Goal: Task Accomplishment & Management: Manage account settings

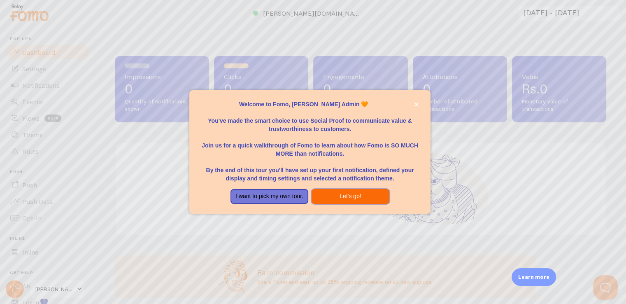
click at [329, 198] on button "Let's go!" at bounding box center [351, 196] width 78 height 15
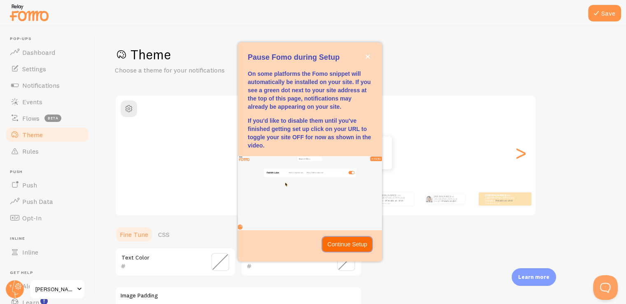
click at [328, 242] on p "Continue Setup" at bounding box center [347, 244] width 40 height 8
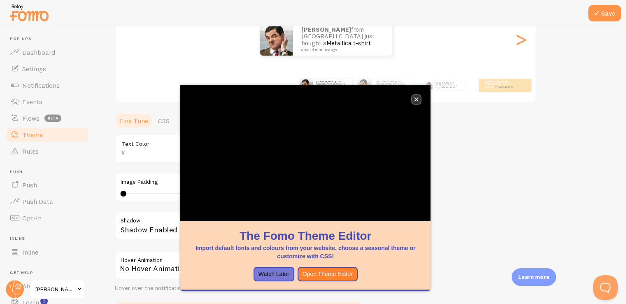
click at [419, 95] on button "close," at bounding box center [416, 99] width 9 height 9
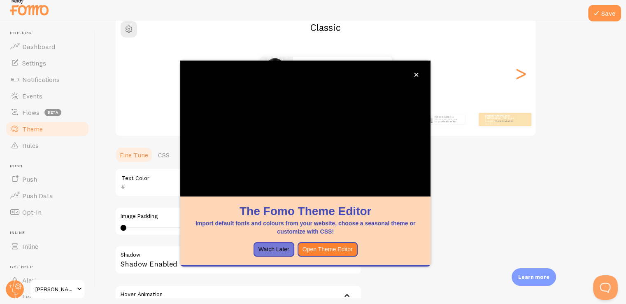
scroll to position [133, 0]
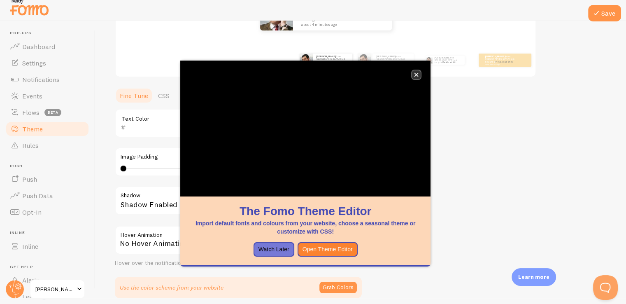
click at [418, 70] on button "close," at bounding box center [416, 74] width 9 height 9
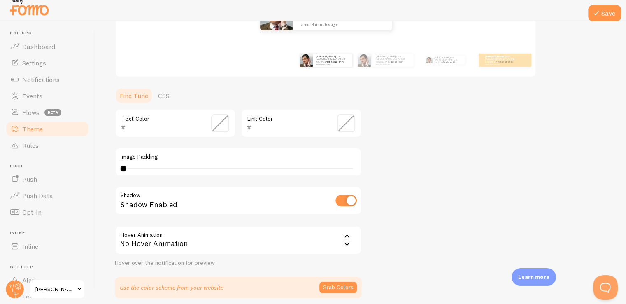
click at [156, 132] on div "Text Color" at bounding box center [175, 123] width 121 height 29
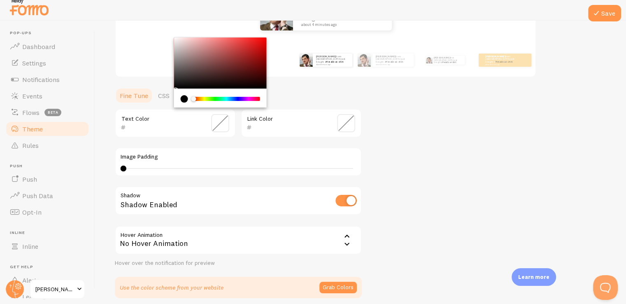
click at [156, 122] on input "text" at bounding box center [163, 127] width 75 height 10
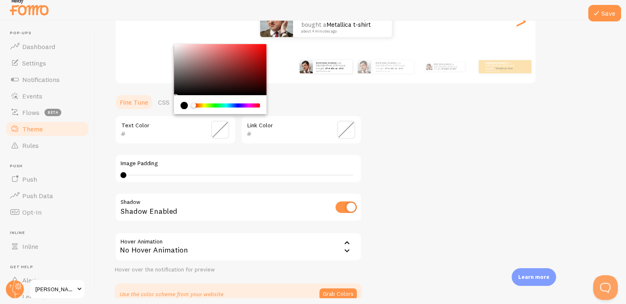
scroll to position [172, 0]
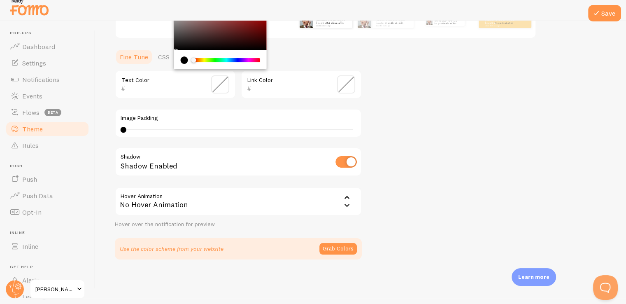
click at [116, 79] on div "Text Color" at bounding box center [175, 84] width 121 height 29
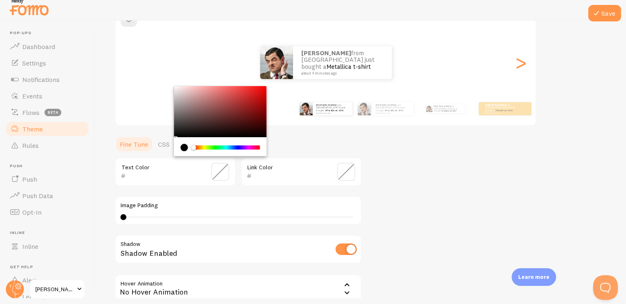
scroll to position [0, 0]
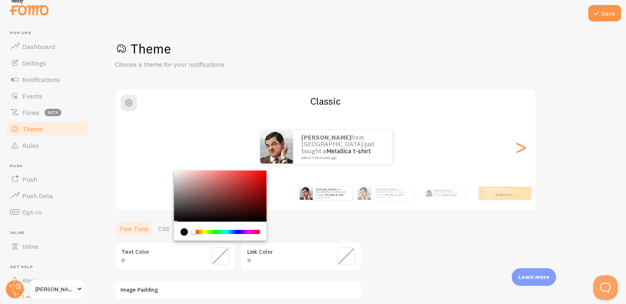
click at [392, 267] on div "Theme Choose a theme for your notifications Classic Flamino from India just bou…" at bounding box center [360, 235] width 491 height 391
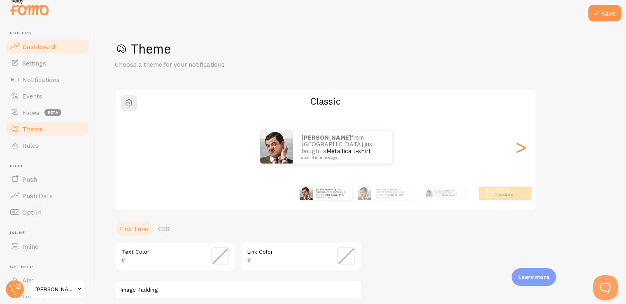
click at [19, 43] on span at bounding box center [15, 47] width 10 height 10
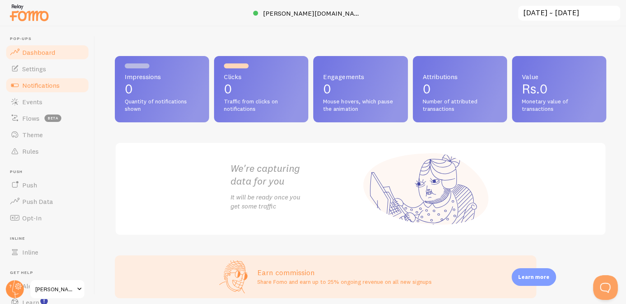
click at [44, 91] on link "Notifications" at bounding box center [47, 85] width 85 height 16
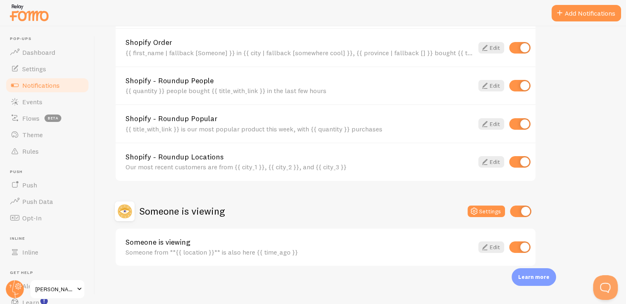
scroll to position [6, 0]
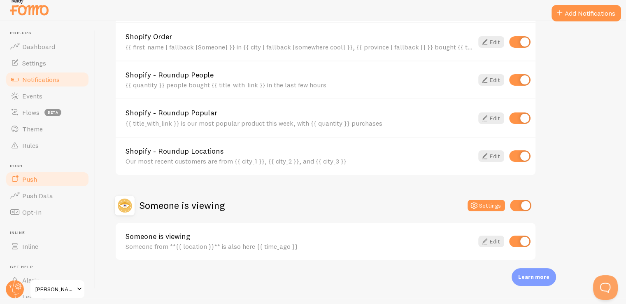
click at [52, 178] on link "Push" at bounding box center [47, 179] width 85 height 16
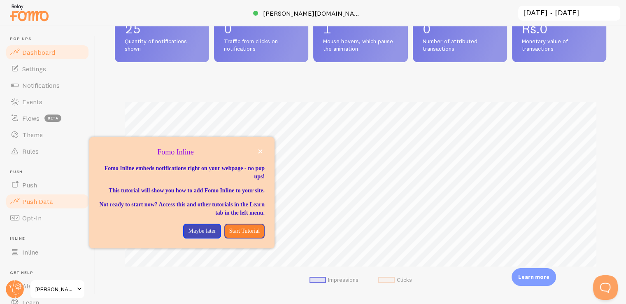
scroll to position [411294, 411025]
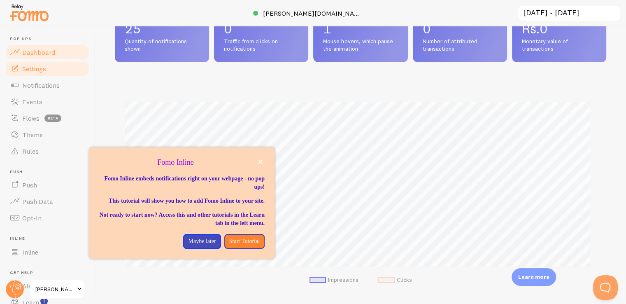
click at [46, 71] on span "Settings" at bounding box center [34, 69] width 24 height 8
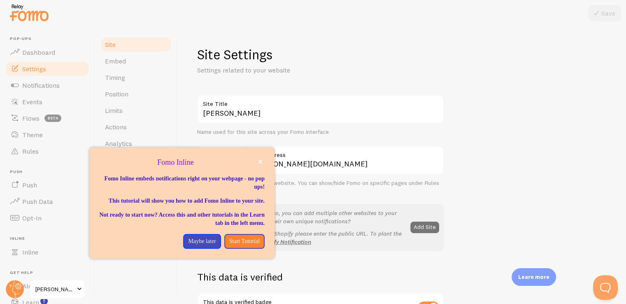
click at [308, 65] on p "Settings related to your website" at bounding box center [296, 69] width 198 height 9
click at [208, 245] on p "Maybe later" at bounding box center [202, 241] width 28 height 8
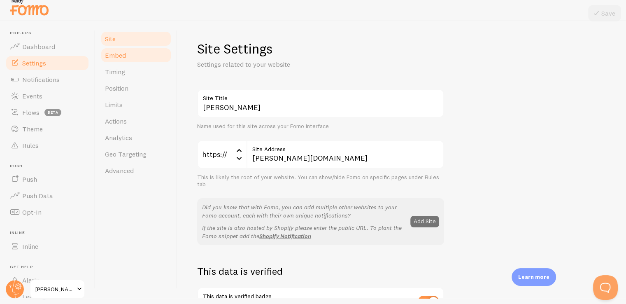
click at [147, 47] on link "Embed" at bounding box center [136, 55] width 72 height 16
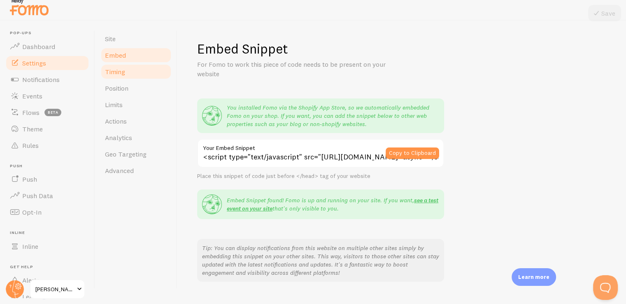
click at [139, 79] on link "Timing" at bounding box center [136, 71] width 72 height 16
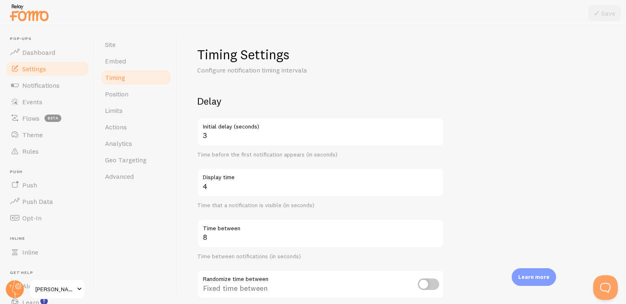
scroll to position [13, 0]
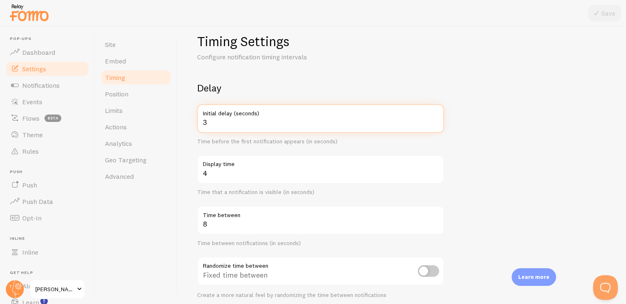
click at [216, 126] on input "3" at bounding box center [320, 118] width 247 height 29
type input "5"
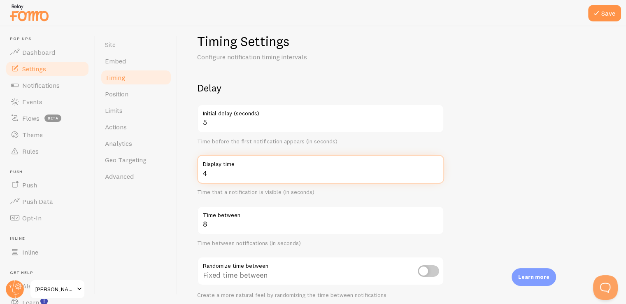
click at [214, 170] on input "4" at bounding box center [320, 169] width 247 height 29
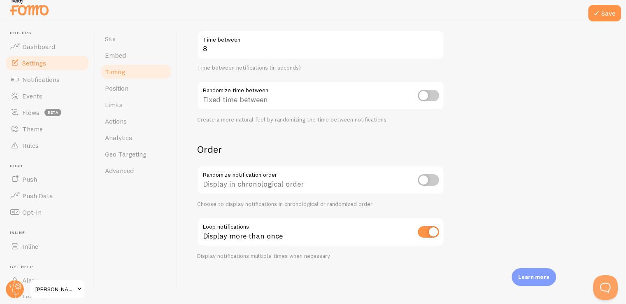
scroll to position [0, 0]
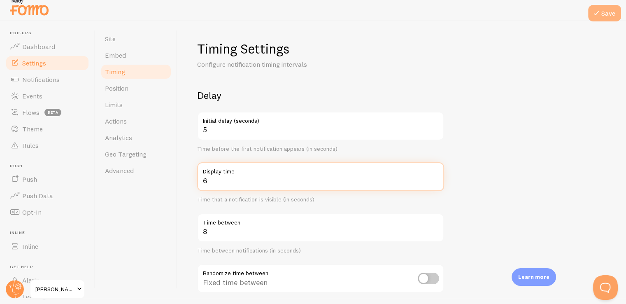
type input "6"
click at [602, 12] on button "Save" at bounding box center [604, 13] width 33 height 16
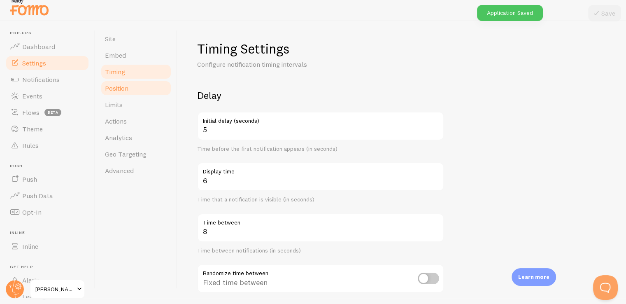
click at [127, 86] on span "Position" at bounding box center [116, 88] width 23 height 8
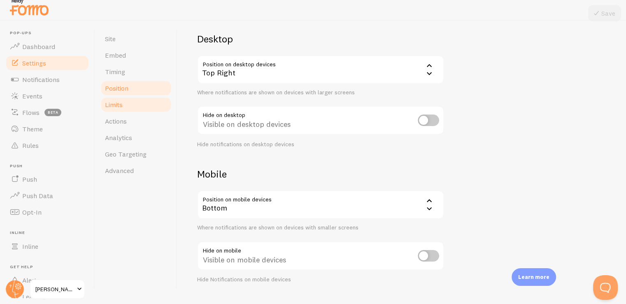
click at [135, 107] on link "Limits" at bounding box center [136, 104] width 72 height 16
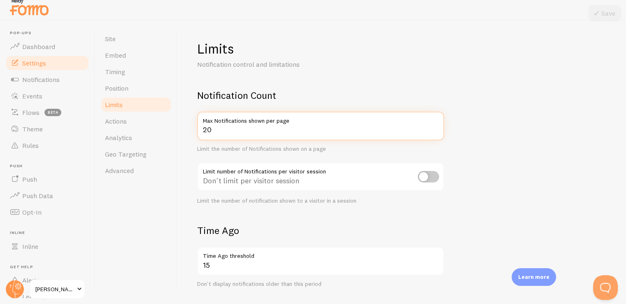
click at [250, 130] on input "20" at bounding box center [320, 126] width 247 height 29
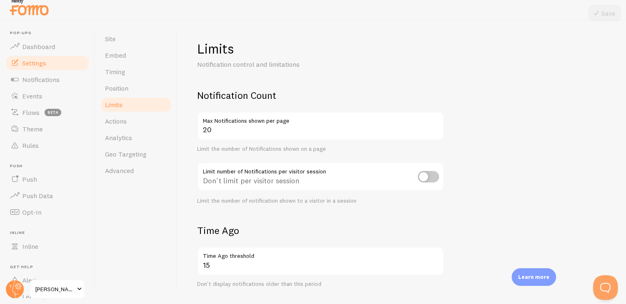
click at [430, 180] on input "checkbox" at bounding box center [428, 177] width 21 height 12
checkbox input "true"
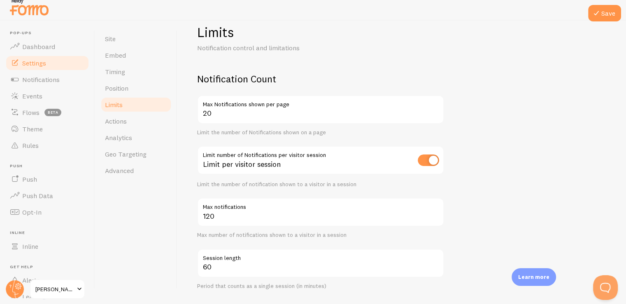
scroll to position [40, 0]
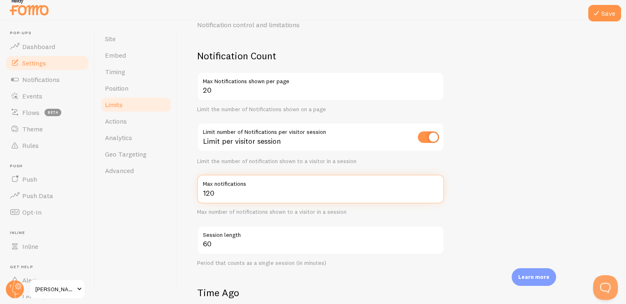
click at [241, 189] on input "120" at bounding box center [320, 188] width 247 height 29
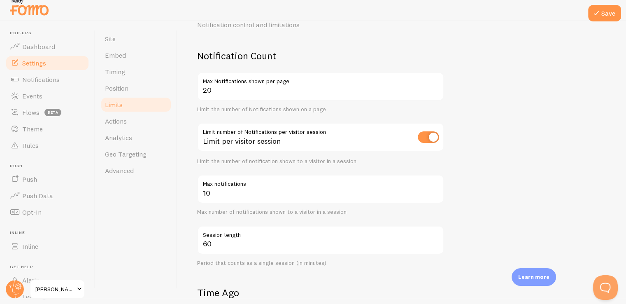
click at [480, 142] on form "Notification Count 20 Max Notifications shown per page Limit the number of Noti…" at bounding box center [401, 291] width 409 height 485
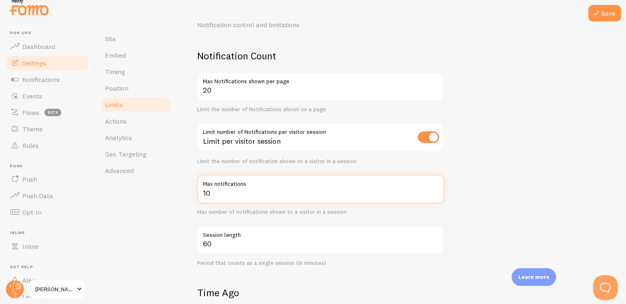
click at [221, 199] on input "10" at bounding box center [320, 188] width 247 height 29
type input "1"
type input "6"
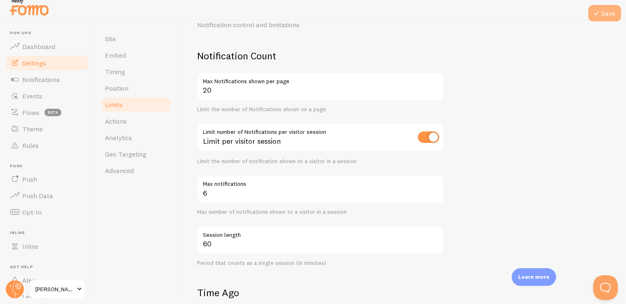
click at [609, 10] on button "Save" at bounding box center [604, 13] width 33 height 16
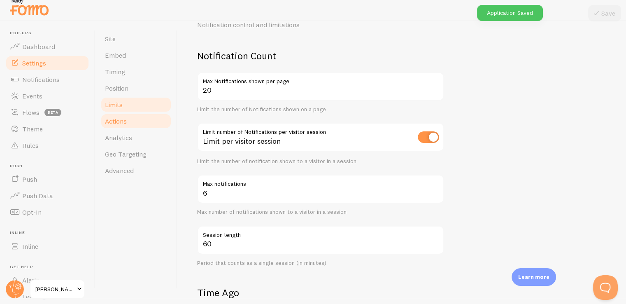
click at [120, 121] on span "Actions" at bounding box center [116, 121] width 22 height 8
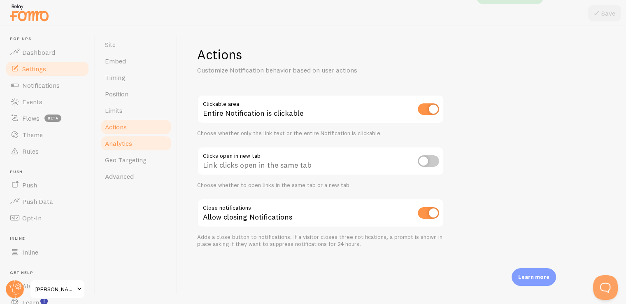
click at [148, 140] on link "Analytics" at bounding box center [136, 143] width 72 height 16
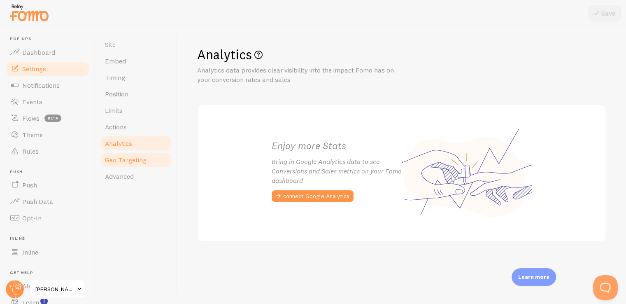
click at [148, 167] on link "Geo Targeting" at bounding box center [136, 159] width 72 height 16
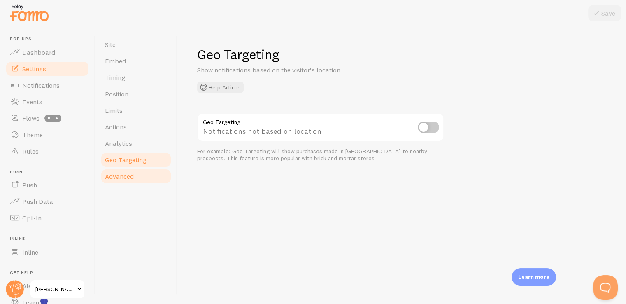
click at [141, 175] on link "Advanced" at bounding box center [136, 176] width 72 height 16
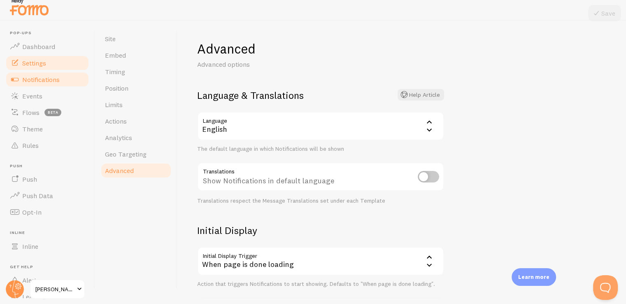
click at [39, 82] on span "Notifications" at bounding box center [40, 79] width 37 height 8
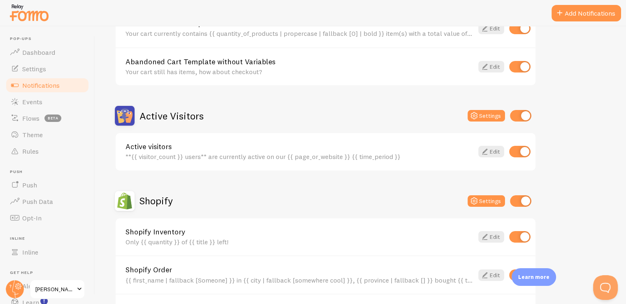
scroll to position [144, 0]
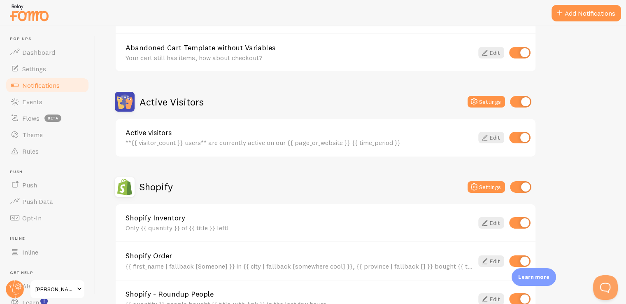
click at [521, 100] on input "checkbox" at bounding box center [520, 102] width 21 height 12
checkbox input "false"
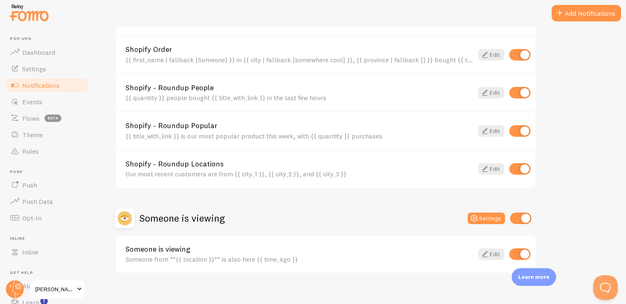
scroll to position [357, 0]
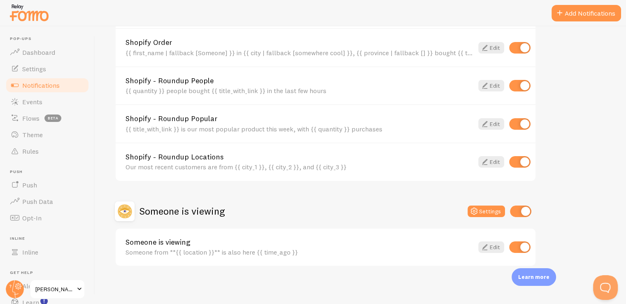
click at [519, 206] on input "checkbox" at bounding box center [520, 211] width 21 height 12
checkbox input "false"
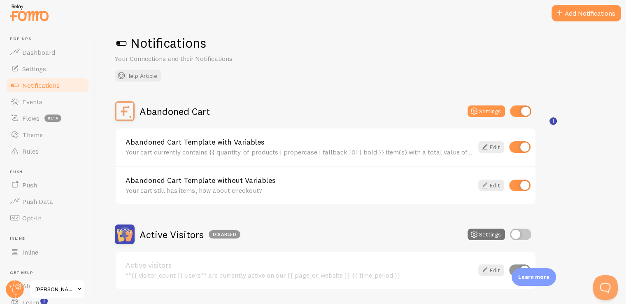
scroll to position [0, 0]
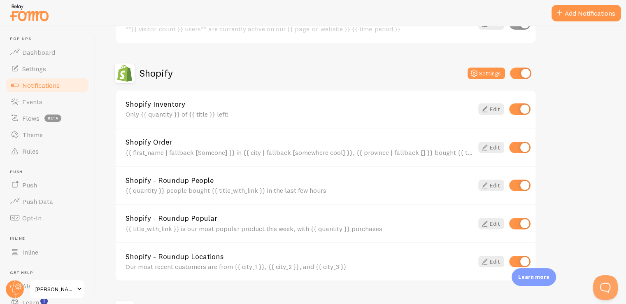
scroll to position [253, 0]
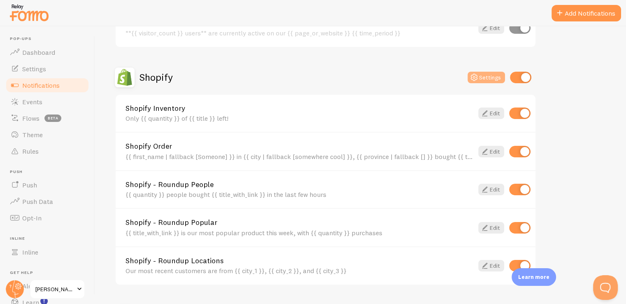
click at [492, 77] on button "Settings" at bounding box center [485, 78] width 37 height 12
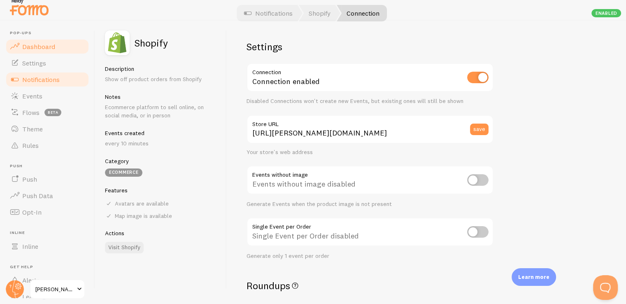
click at [14, 44] on span at bounding box center [15, 47] width 10 height 10
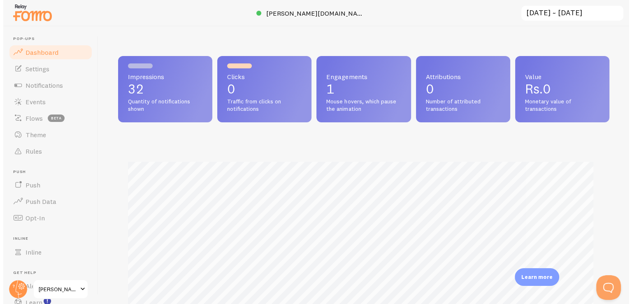
scroll to position [216, 491]
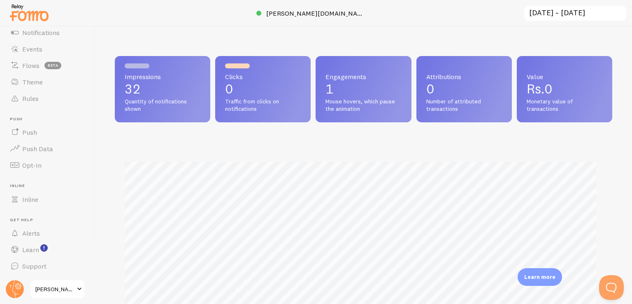
click at [23, 278] on header "Pop-ups Dashboard Settings Notifications Events Flows beta Theme Rules Push Pus…" at bounding box center [47, 164] width 95 height 277
click at [24, 284] on div at bounding box center [15, 289] width 20 height 20
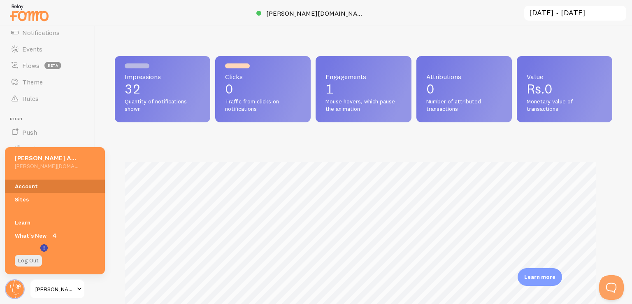
click at [33, 186] on link "Account" at bounding box center [55, 185] width 100 height 13
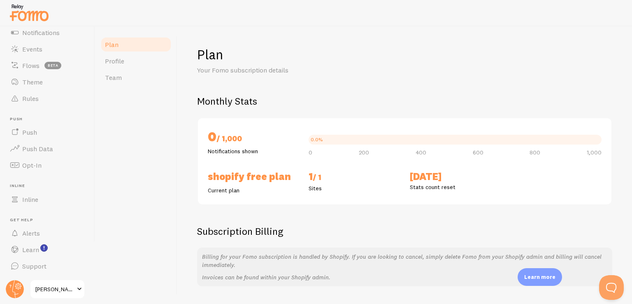
click at [419, 179] on h2 "Oct 1st" at bounding box center [455, 176] width 91 height 13
drag, startPoint x: 419, startPoint y: 179, endPoint x: 397, endPoint y: 171, distance: 23.9
click at [397, 171] on div "Shopify Free Plan Current plan 1 / 1 Sites Oct 1st Stats count reset" at bounding box center [405, 182] width 404 height 24
click at [235, 149] on p "Notifications shown" at bounding box center [253, 151] width 91 height 8
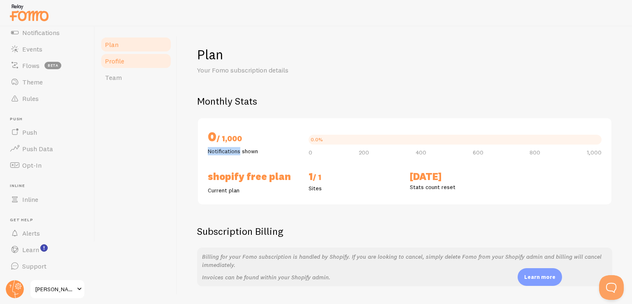
click at [124, 61] on link "Profile" at bounding box center [136, 61] width 72 height 16
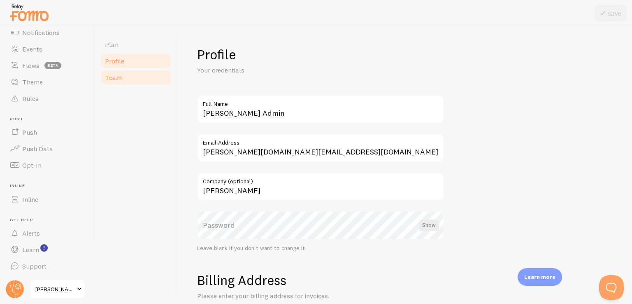
click at [125, 80] on link "Team" at bounding box center [136, 77] width 72 height 16
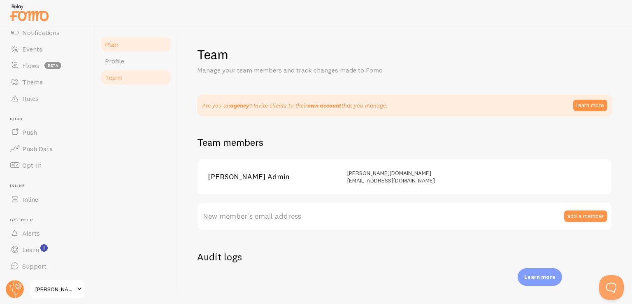
click at [125, 45] on link "Plan" at bounding box center [136, 44] width 72 height 16
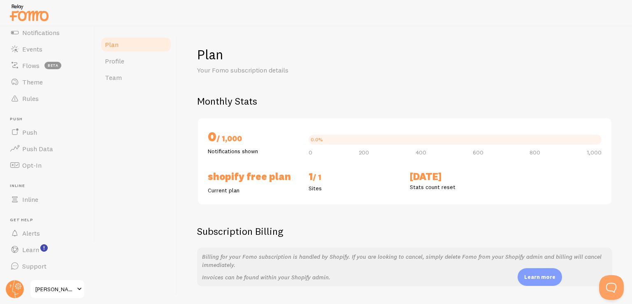
scroll to position [54, 0]
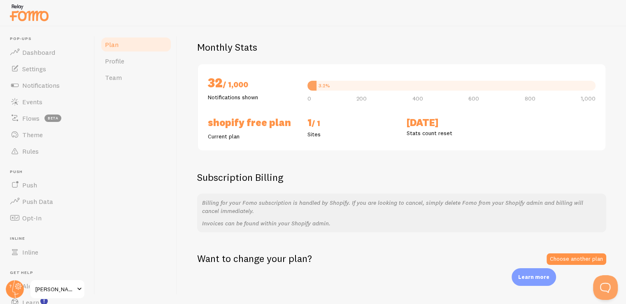
scroll to position [6, 0]
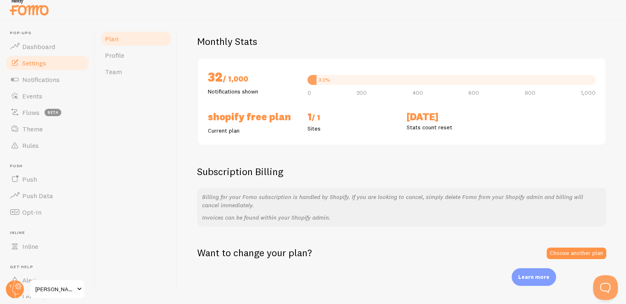
click at [41, 60] on span "Settings" at bounding box center [34, 63] width 24 height 8
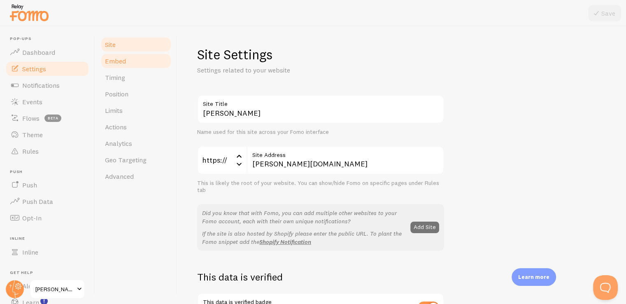
click at [125, 64] on link "Embed" at bounding box center [136, 61] width 72 height 16
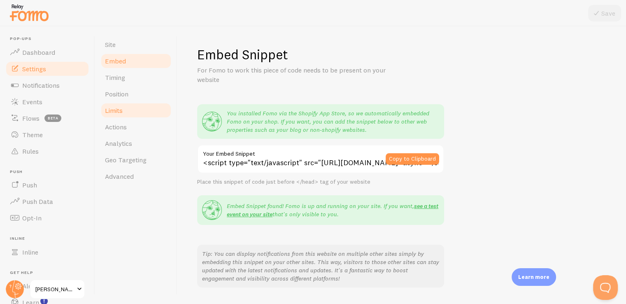
click at [126, 108] on link "Limits" at bounding box center [136, 110] width 72 height 16
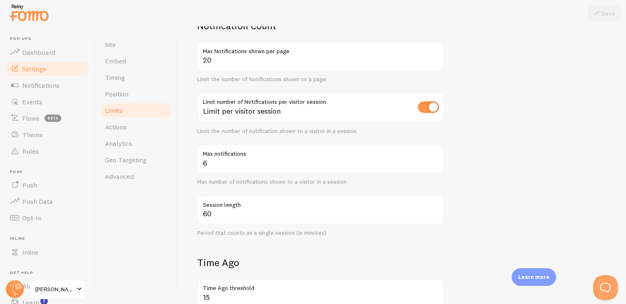
scroll to position [82, 0]
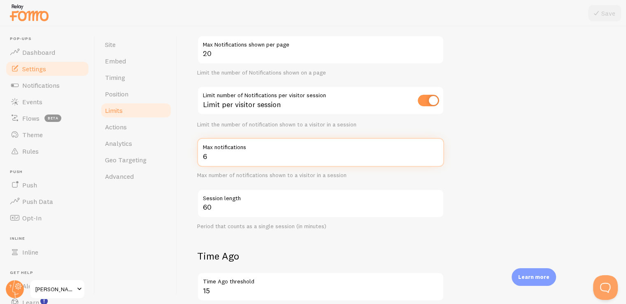
click at [224, 158] on input "6" at bounding box center [320, 152] width 247 height 29
type input "5"
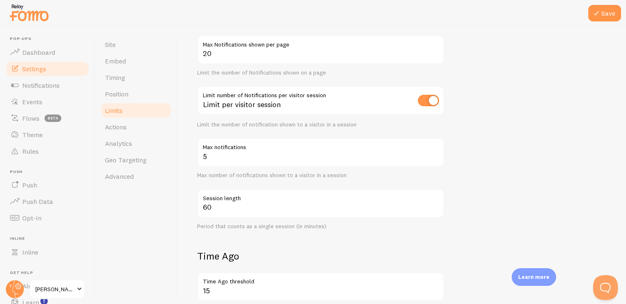
click at [553, 80] on form "Notification Count 20 Max Notifications shown per page Limit the number of Noti…" at bounding box center [401, 255] width 409 height 485
click at [605, 13] on button "Save" at bounding box center [604, 13] width 33 height 16
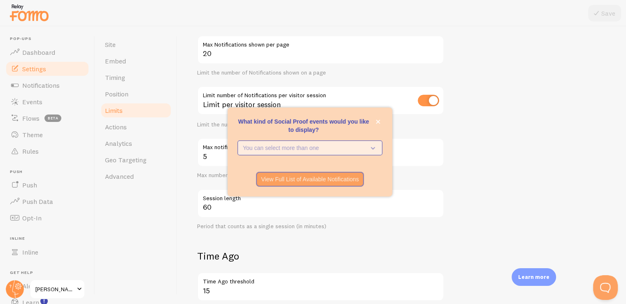
click at [287, 144] on p "You can select more than one" at bounding box center [304, 148] width 123 height 8
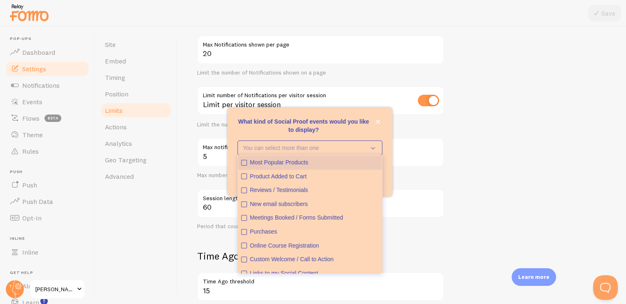
click at [270, 160] on div "Most Popular Products" at bounding box center [314, 162] width 129 height 8
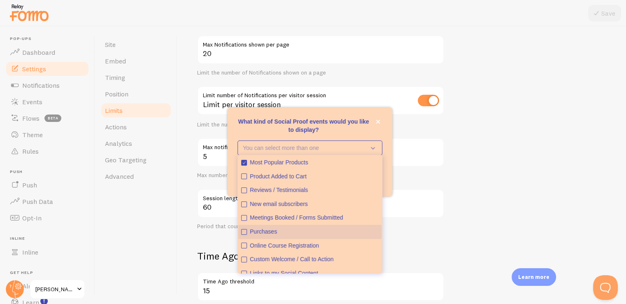
click at [259, 226] on button "Purchases" at bounding box center [309, 232] width 143 height 14
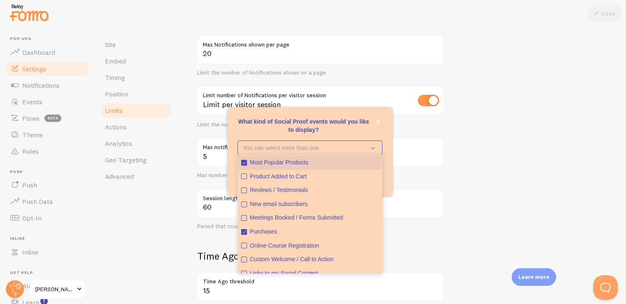
click at [258, 161] on div "Most Popular Products" at bounding box center [314, 162] width 129 height 8
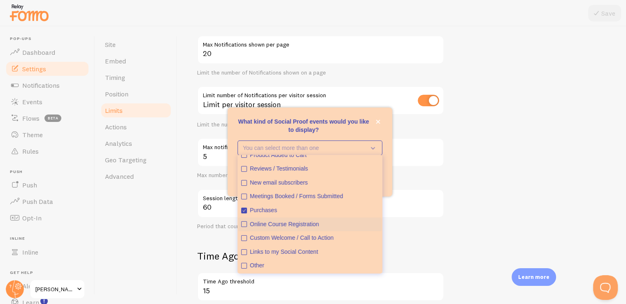
scroll to position [0, 0]
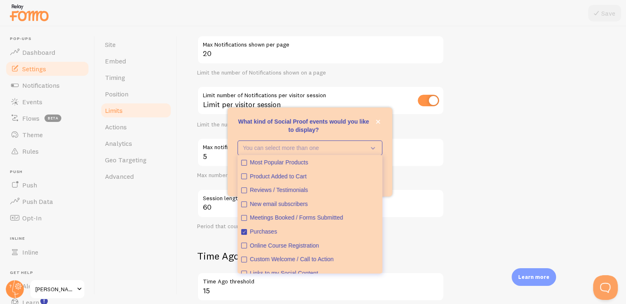
click at [413, 139] on label "Max notifications" at bounding box center [320, 145] width 247 height 14
click at [413, 139] on input "5" at bounding box center [320, 152] width 247 height 29
click at [378, 122] on icon "close," at bounding box center [378, 121] width 5 height 5
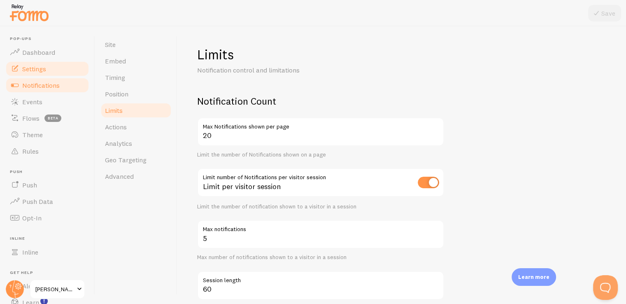
click at [26, 86] on span "Notifications" at bounding box center [40, 85] width 37 height 8
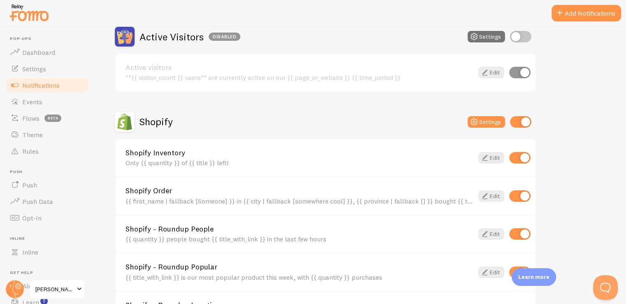
scroll to position [209, 0]
click at [43, 66] on span "Settings" at bounding box center [34, 69] width 24 height 8
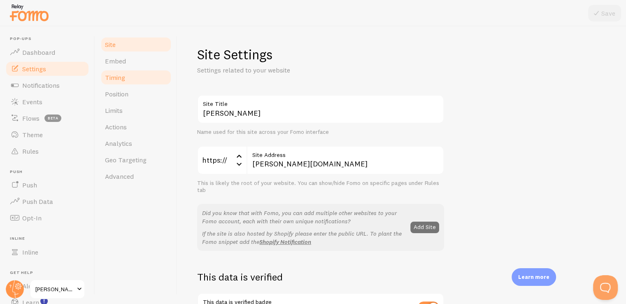
click at [137, 82] on link "Timing" at bounding box center [136, 77] width 72 height 16
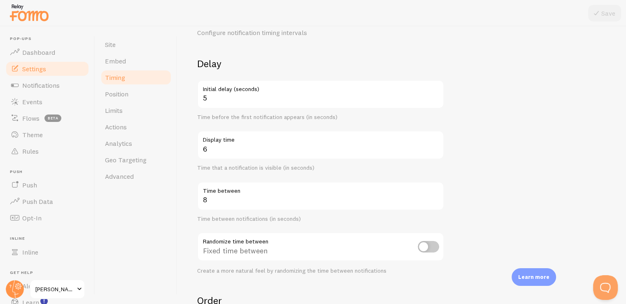
scroll to position [38, 0]
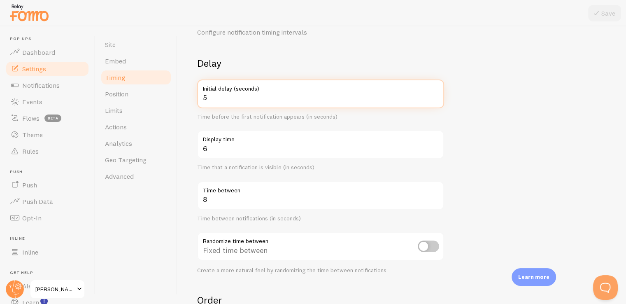
click at [207, 99] on input "5" at bounding box center [320, 93] width 247 height 29
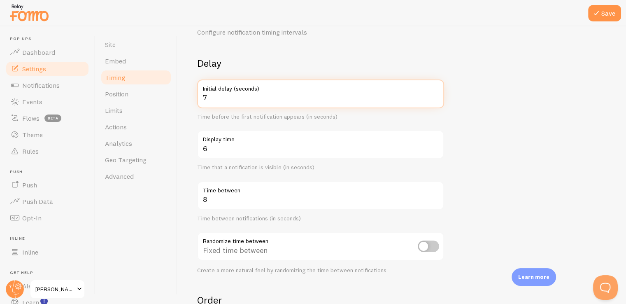
type input "7"
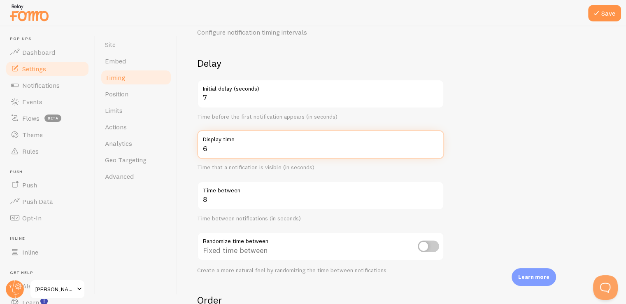
click at [213, 145] on input "6" at bounding box center [320, 144] width 247 height 29
type input "9"
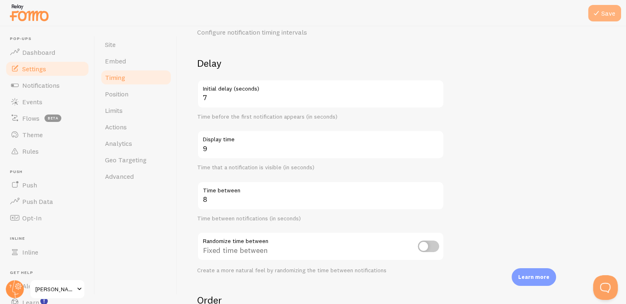
click at [611, 11] on button "Save" at bounding box center [604, 13] width 33 height 16
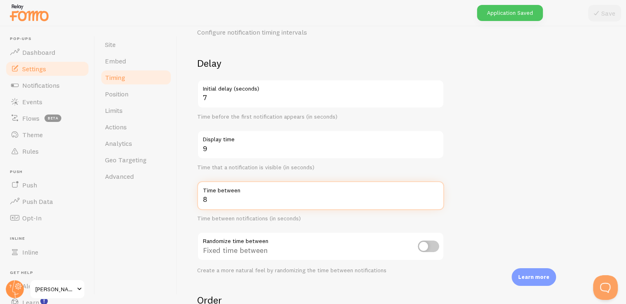
click at [216, 197] on input "8" at bounding box center [320, 195] width 247 height 29
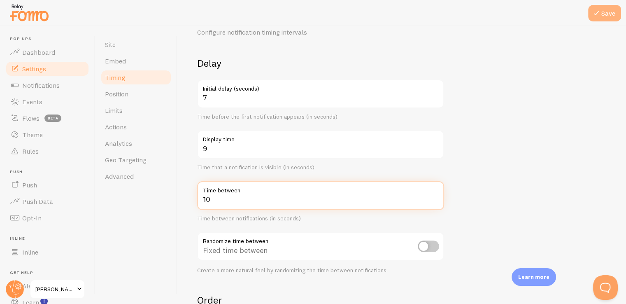
type input "10"
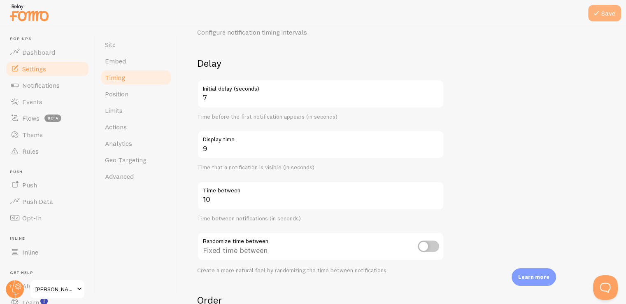
click at [611, 12] on button "Save" at bounding box center [604, 13] width 33 height 16
